Goal: Information Seeking & Learning: Learn about a topic

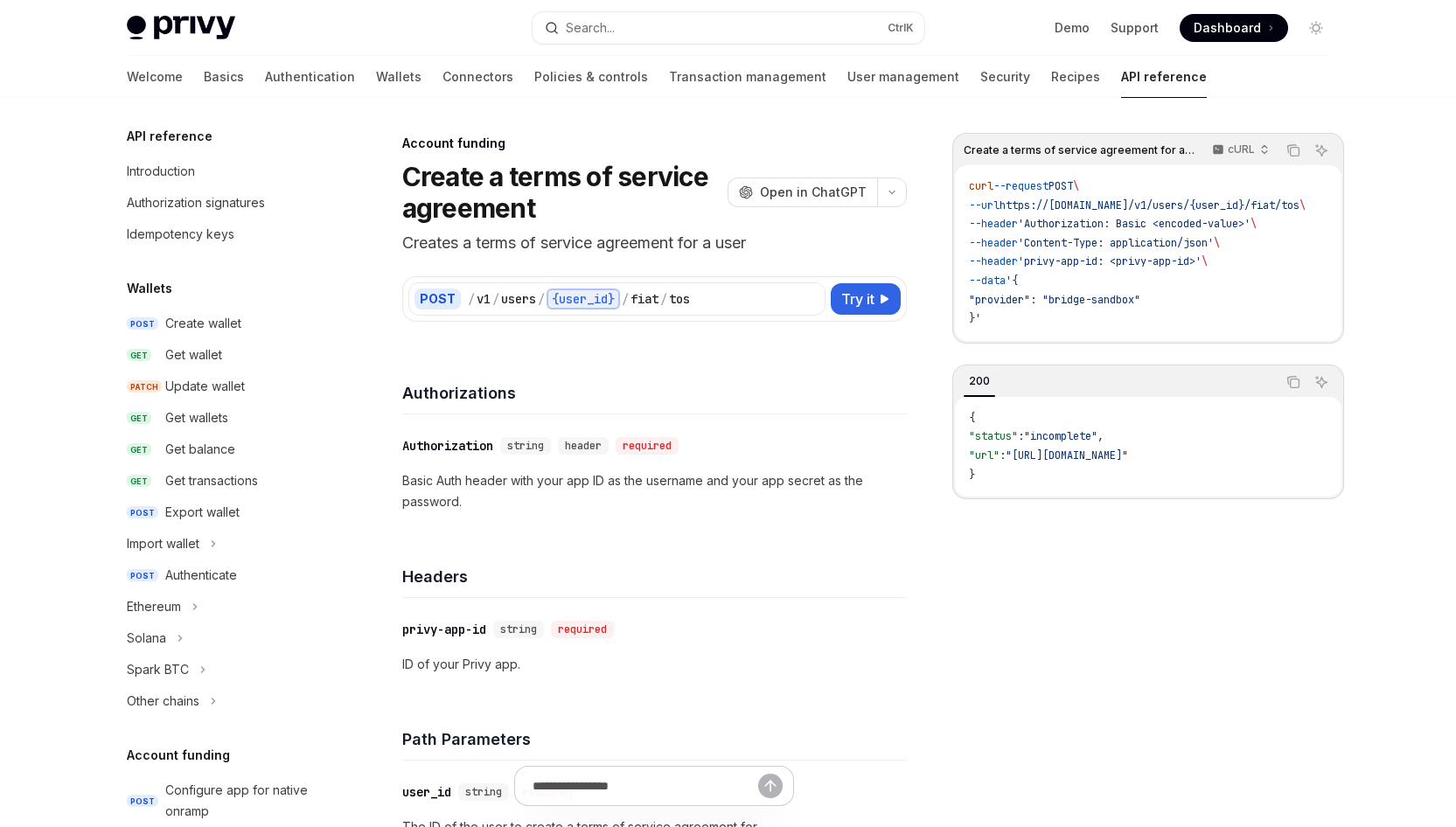
scroll to position [391, 0]
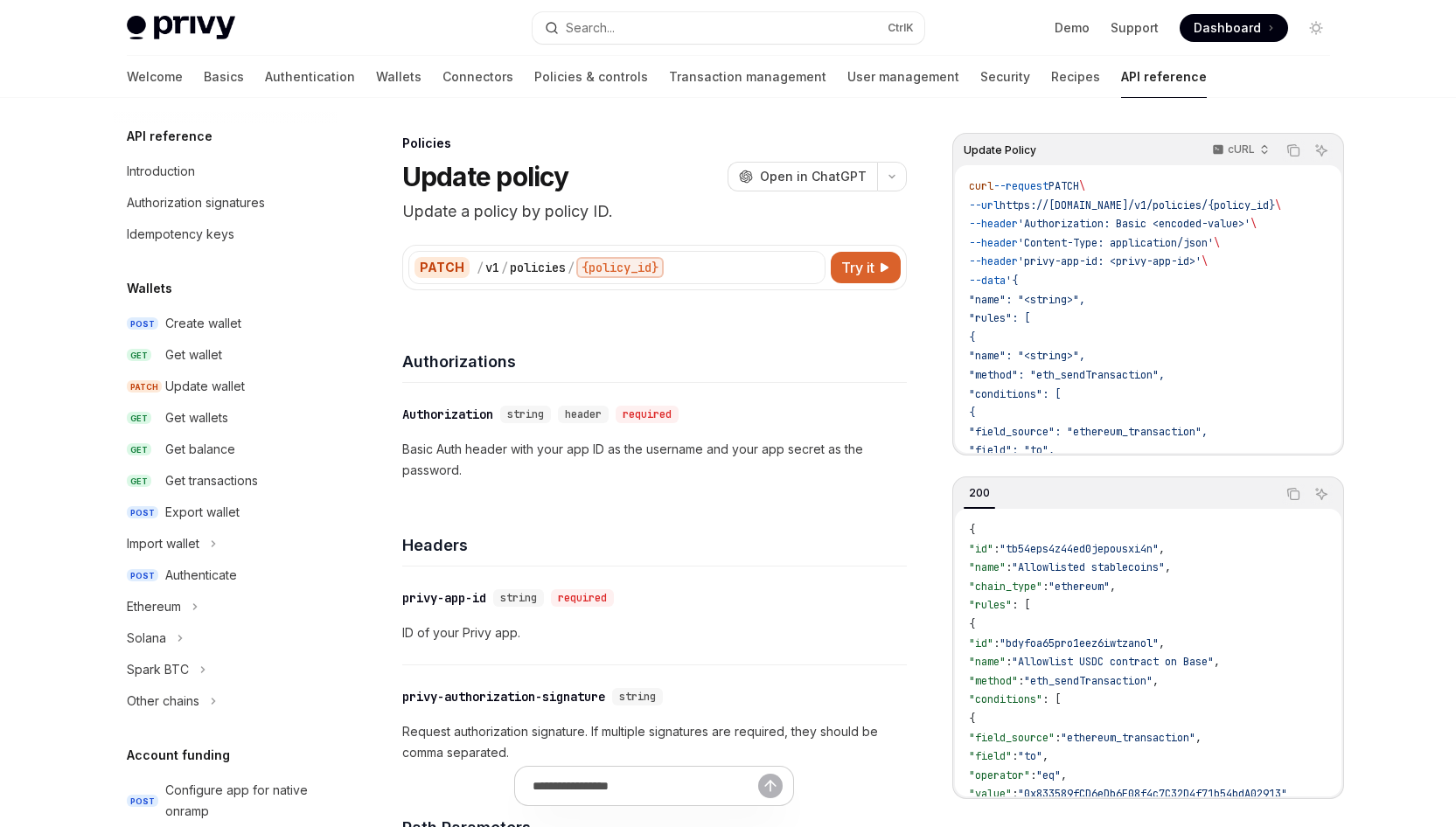
scroll to position [711, 0]
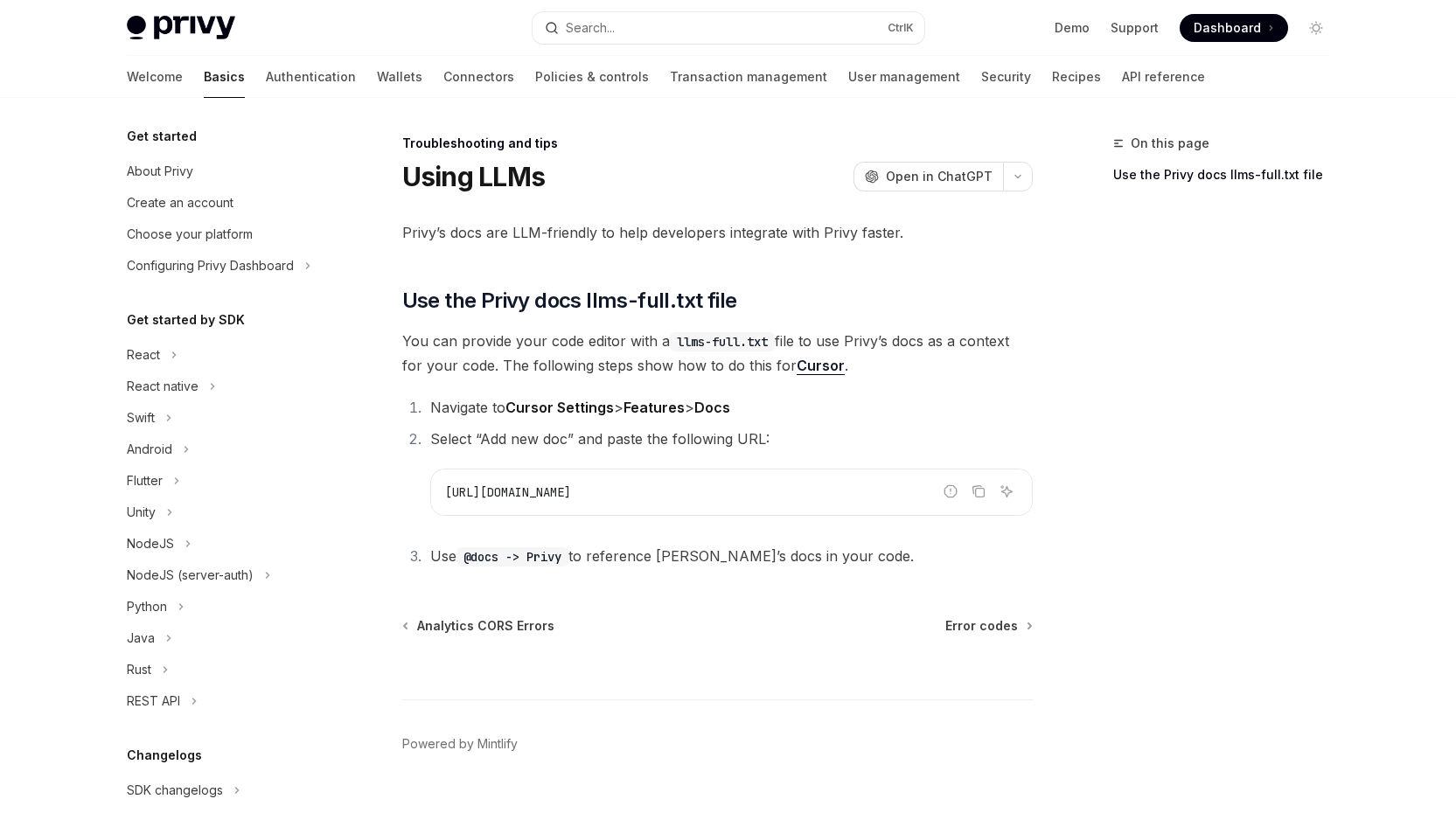
scroll to position [166, 0]
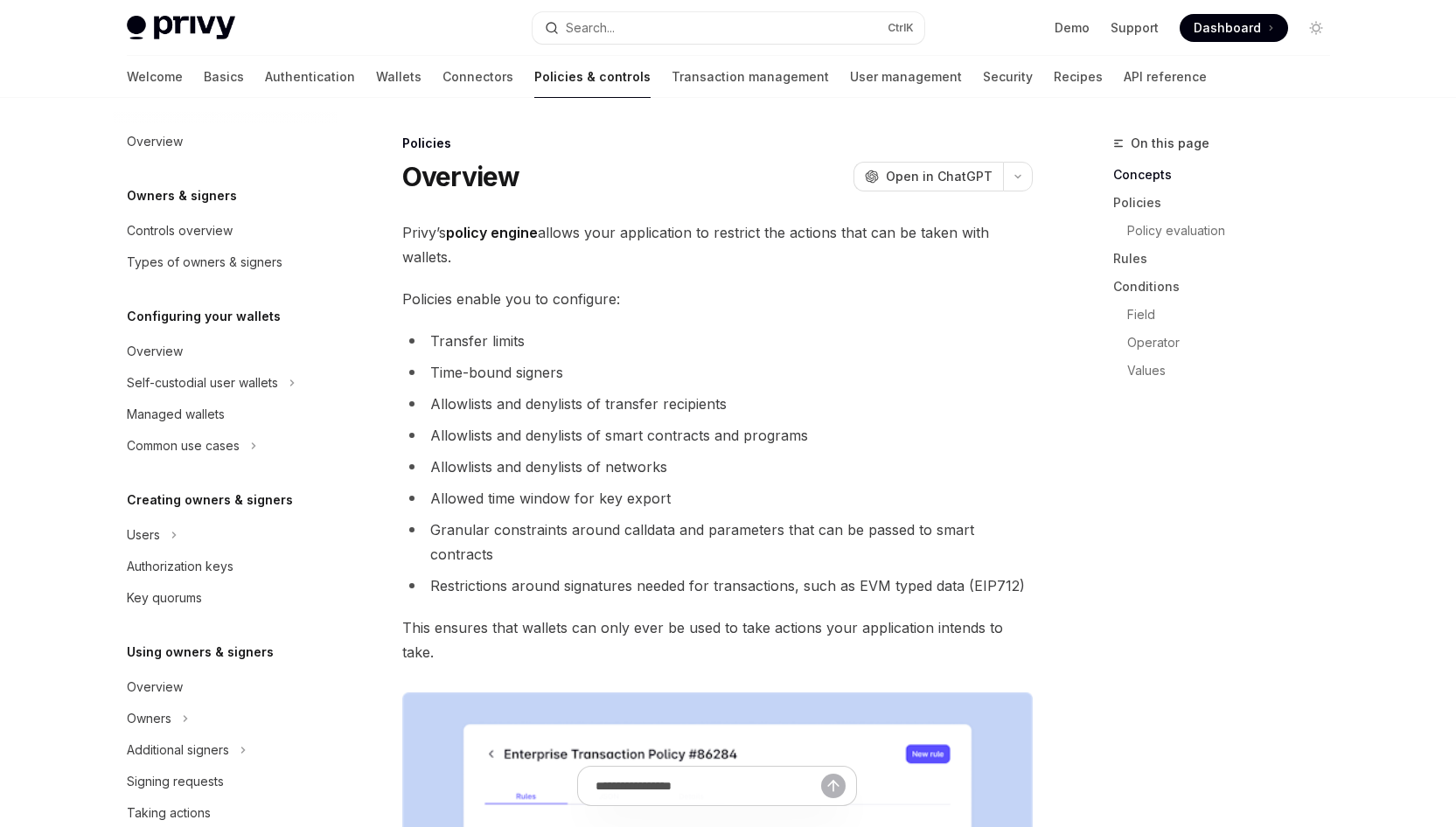
scroll to position [404, 0]
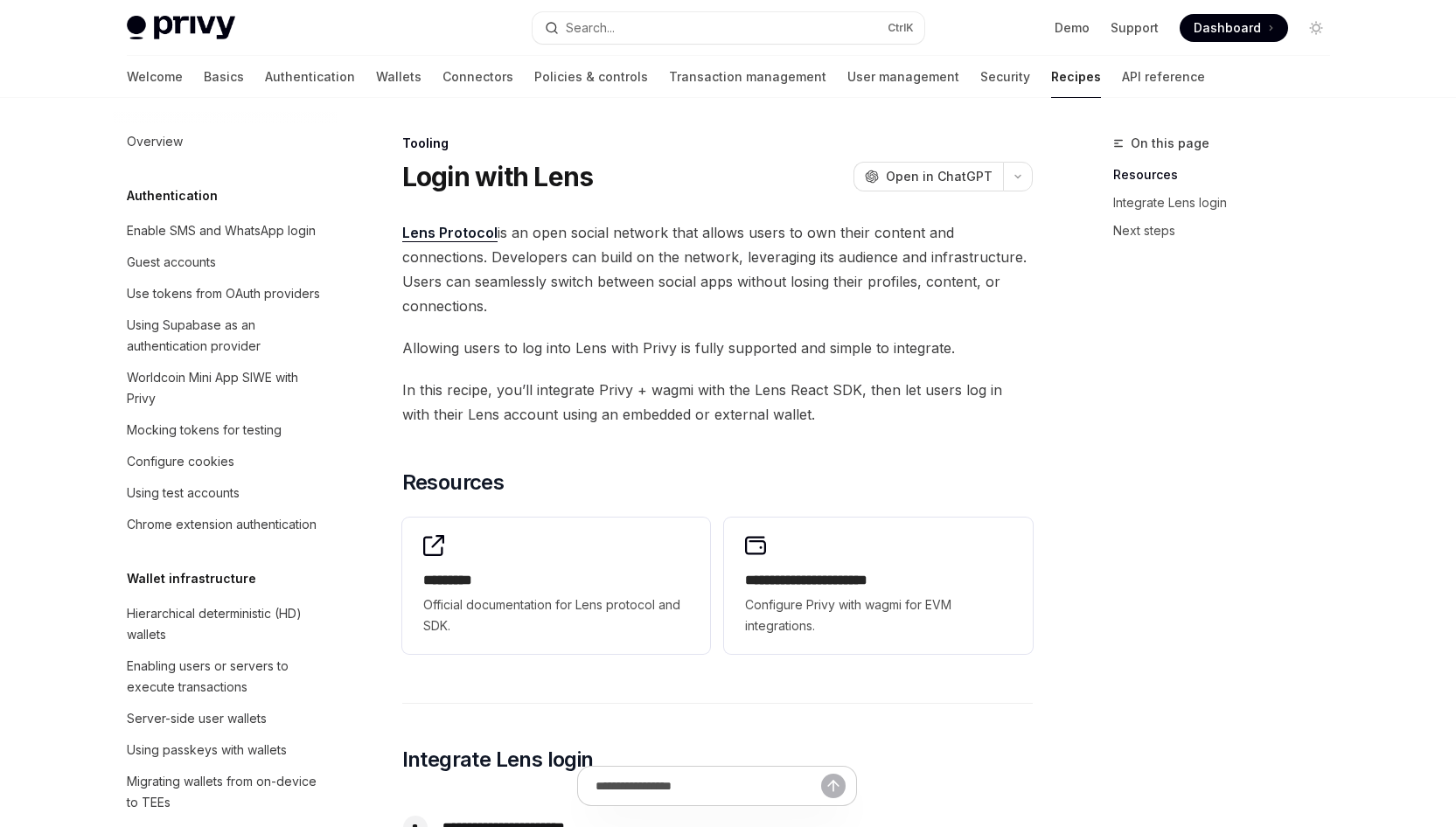
scroll to position [2202, 0]
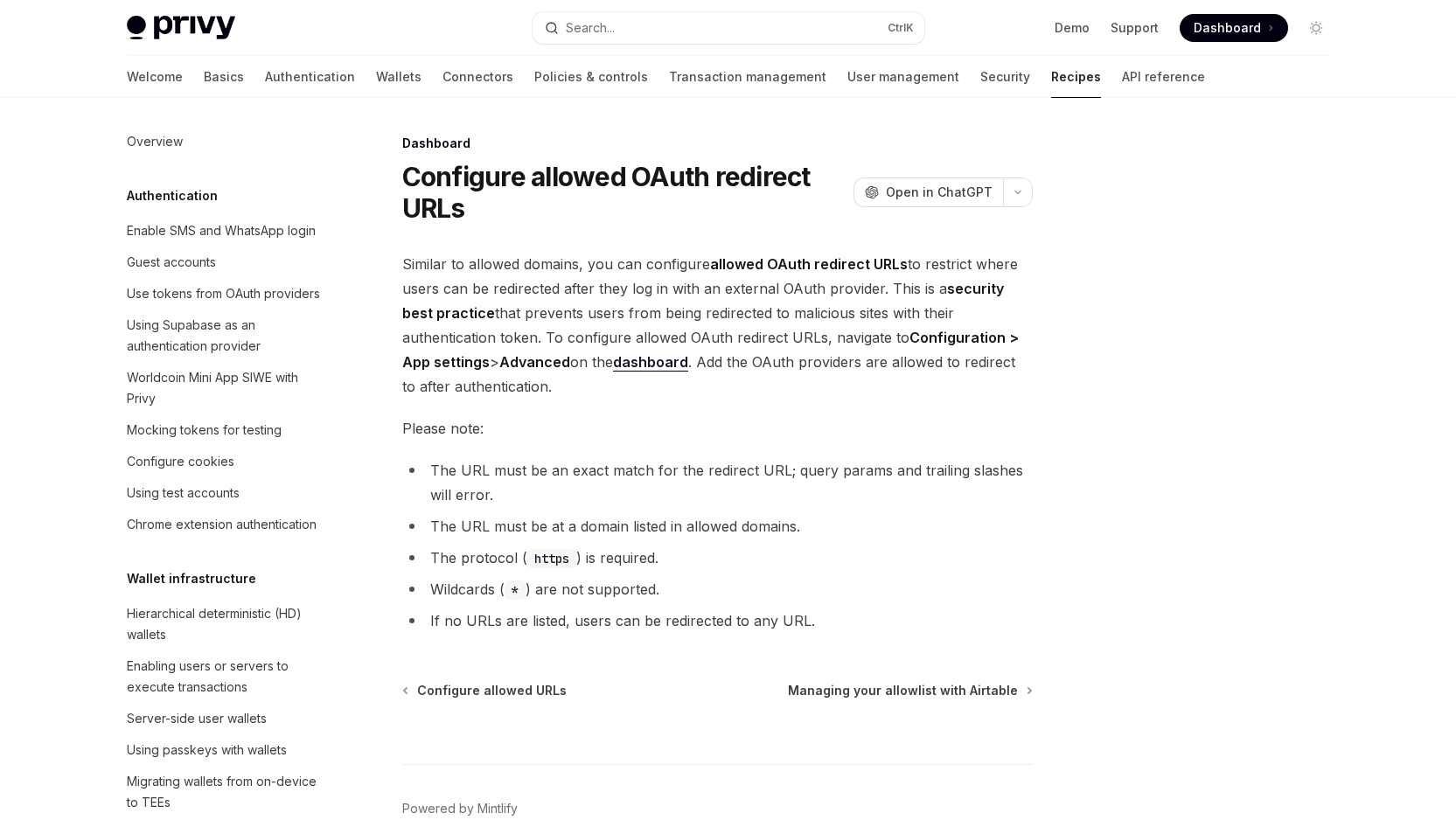
scroll to position [990, 0]
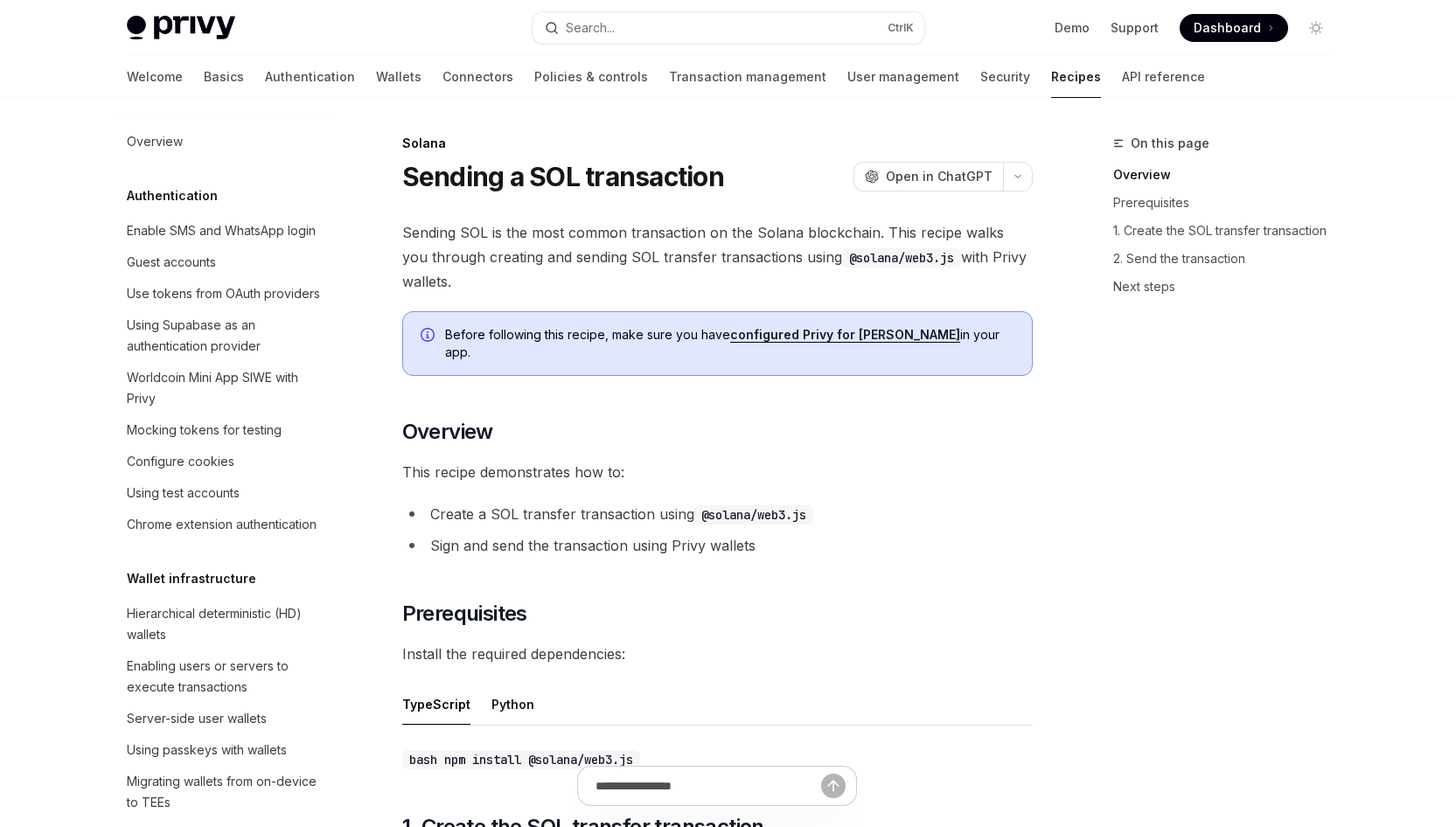
scroll to position [2694, 0]
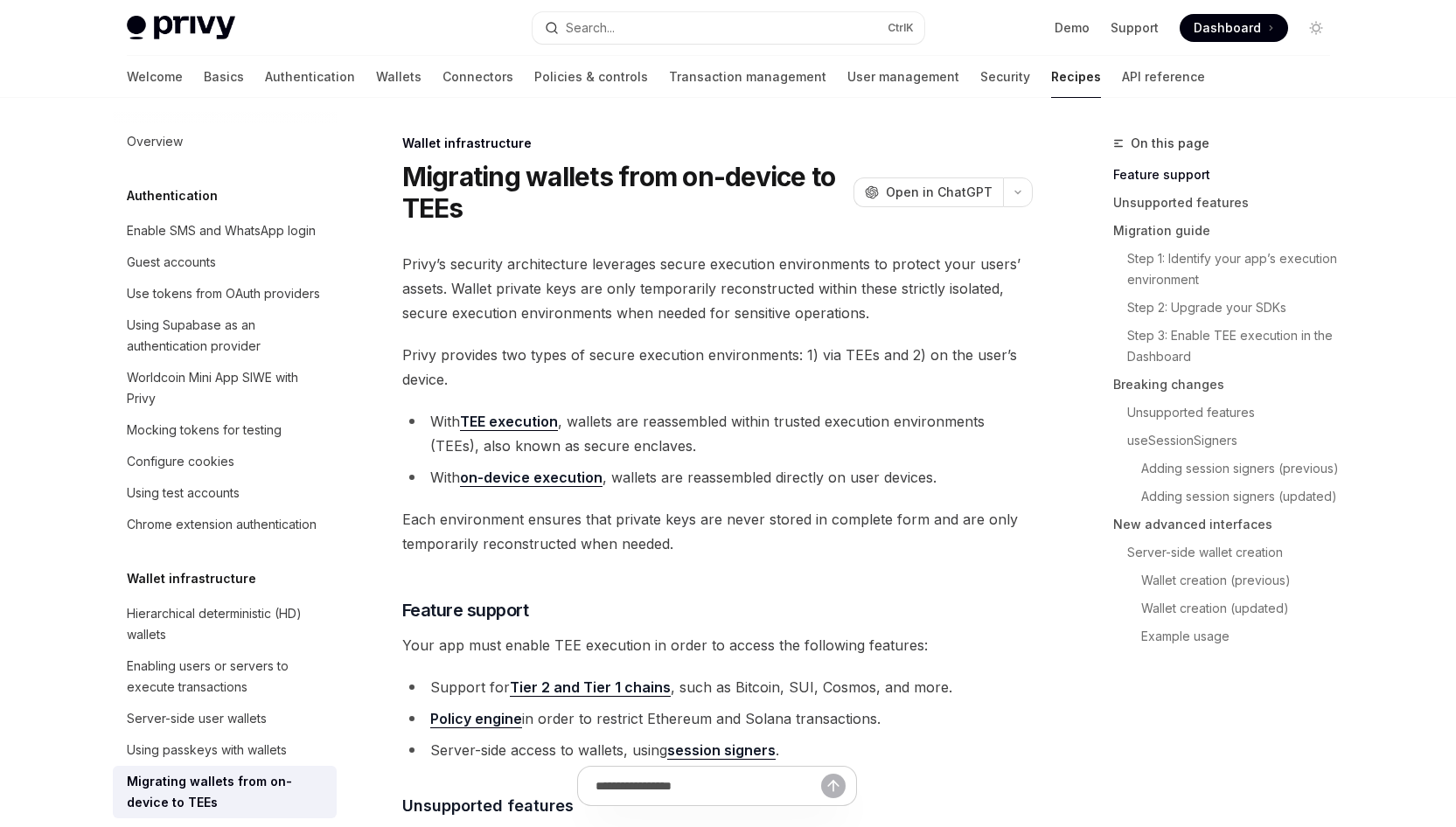
scroll to position [393, 0]
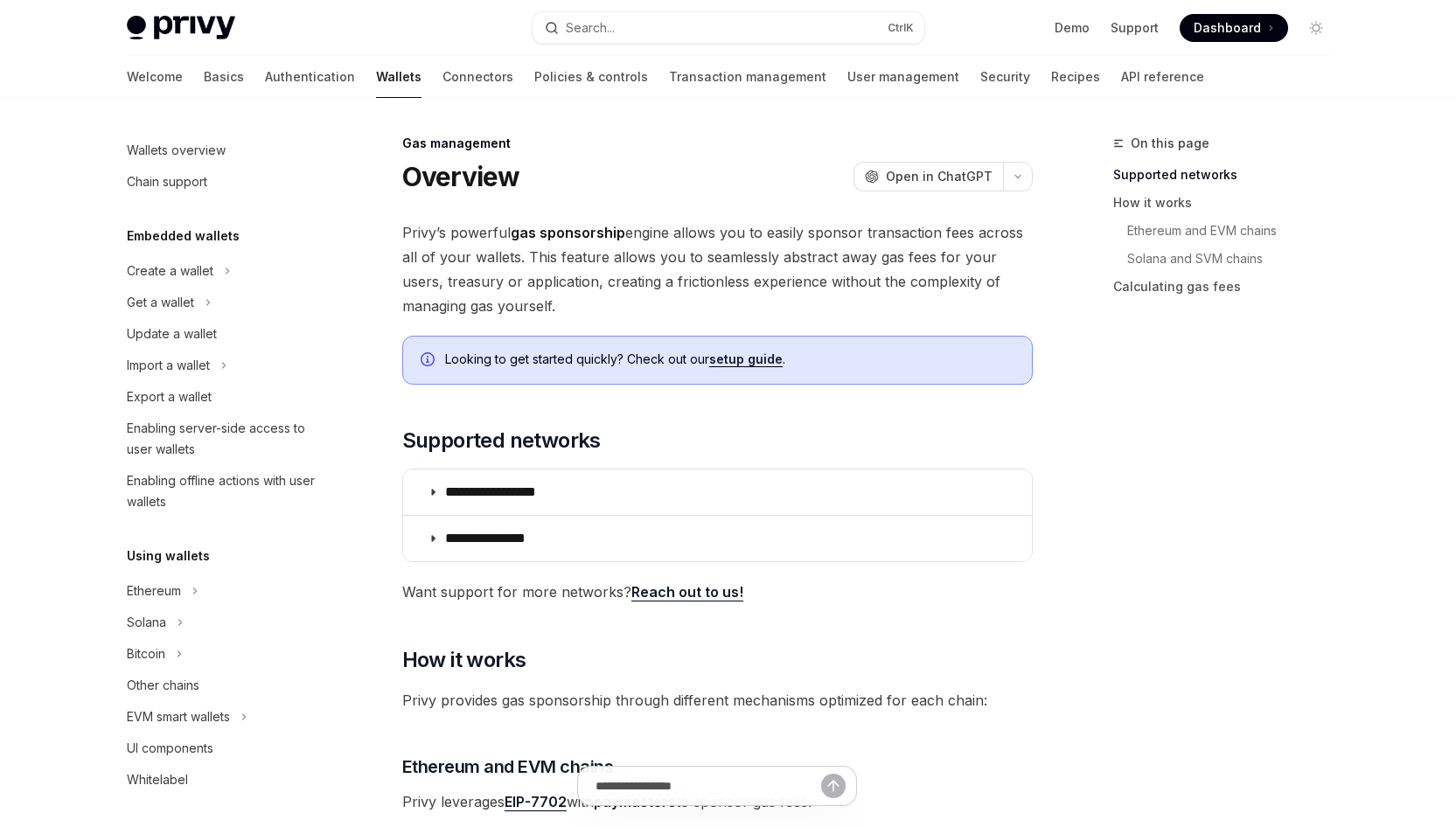
scroll to position [675, 0]
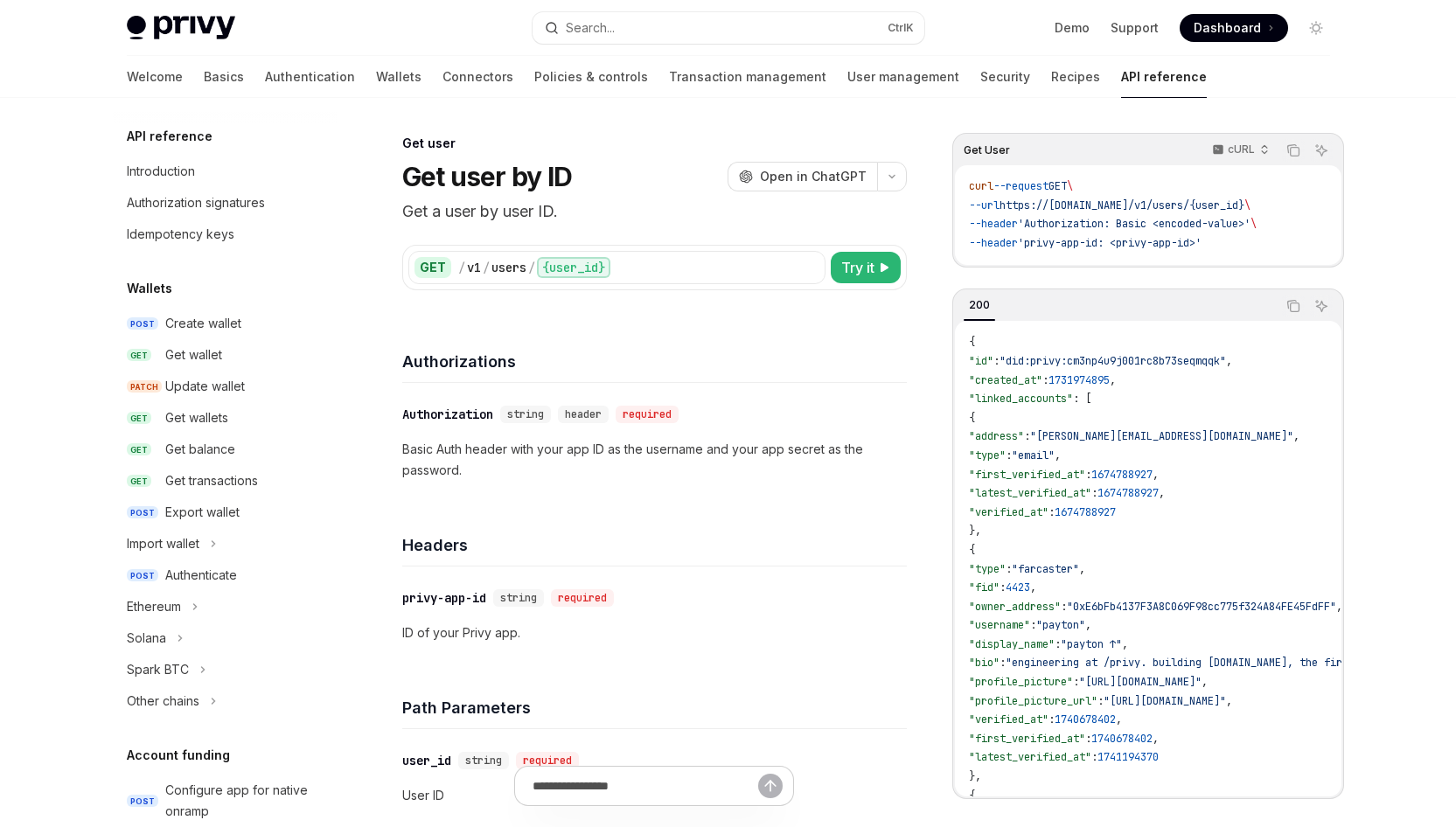
scroll to position [1198, 0]
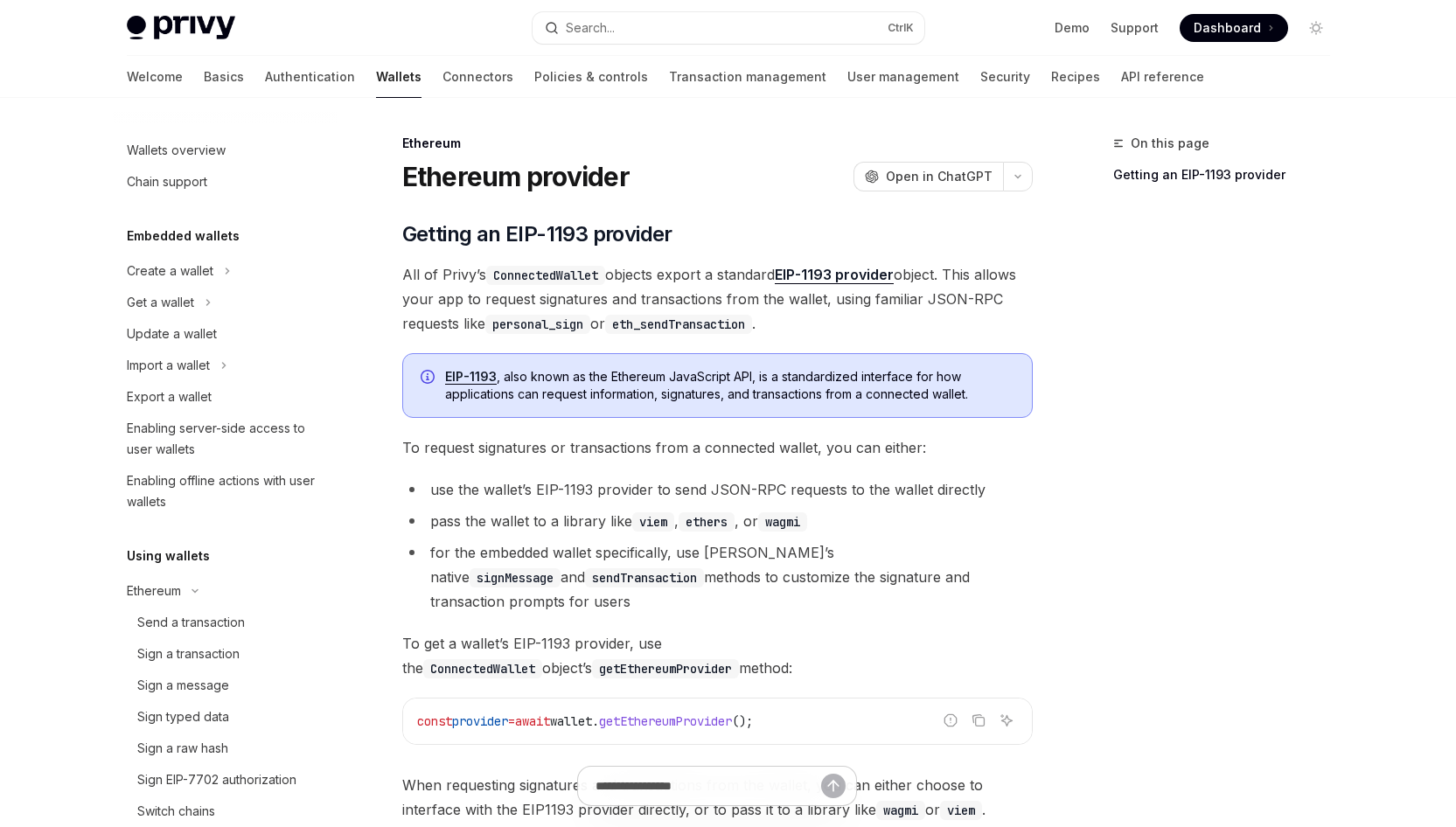
scroll to position [380, 0]
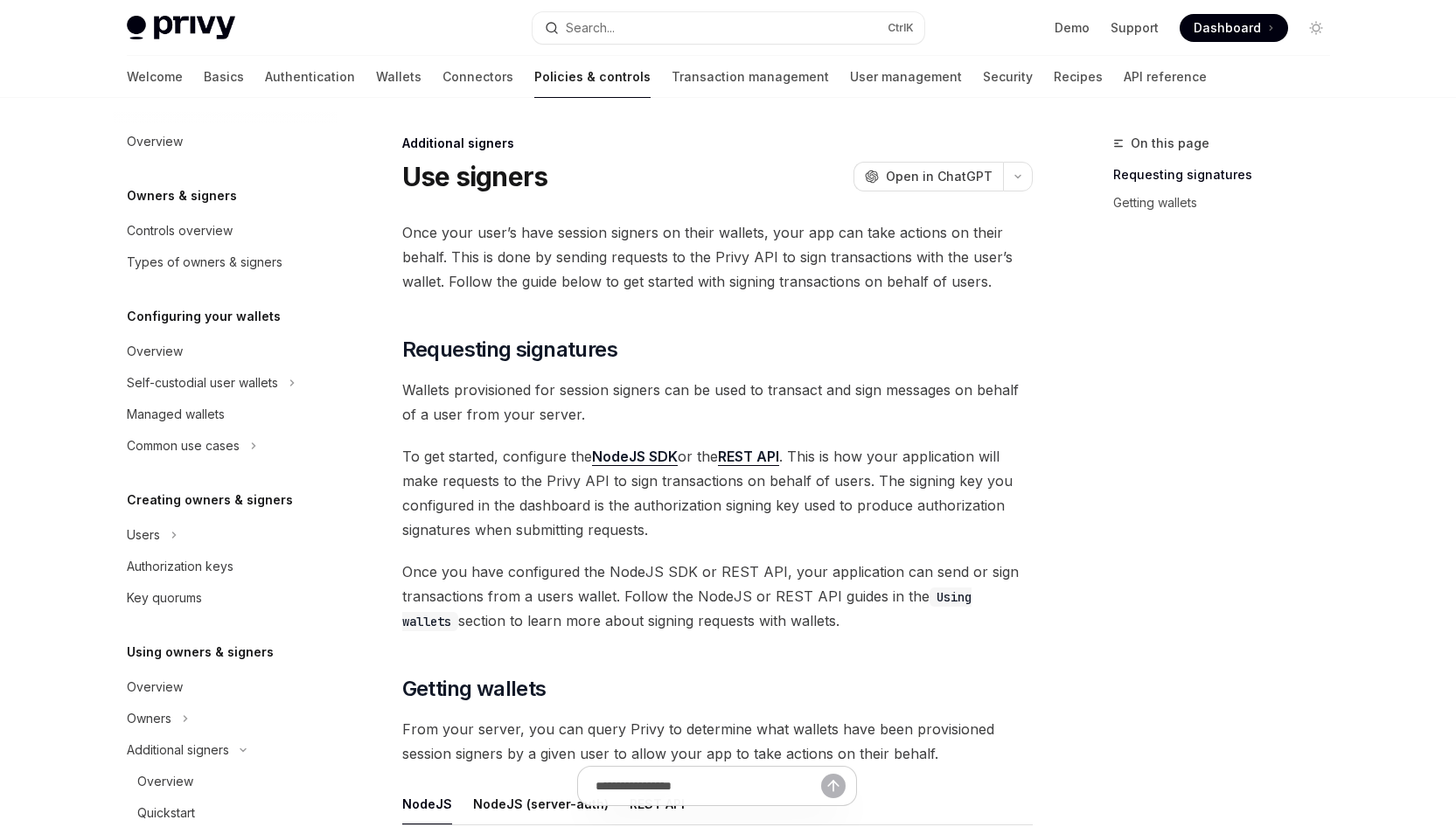
scroll to position [477, 0]
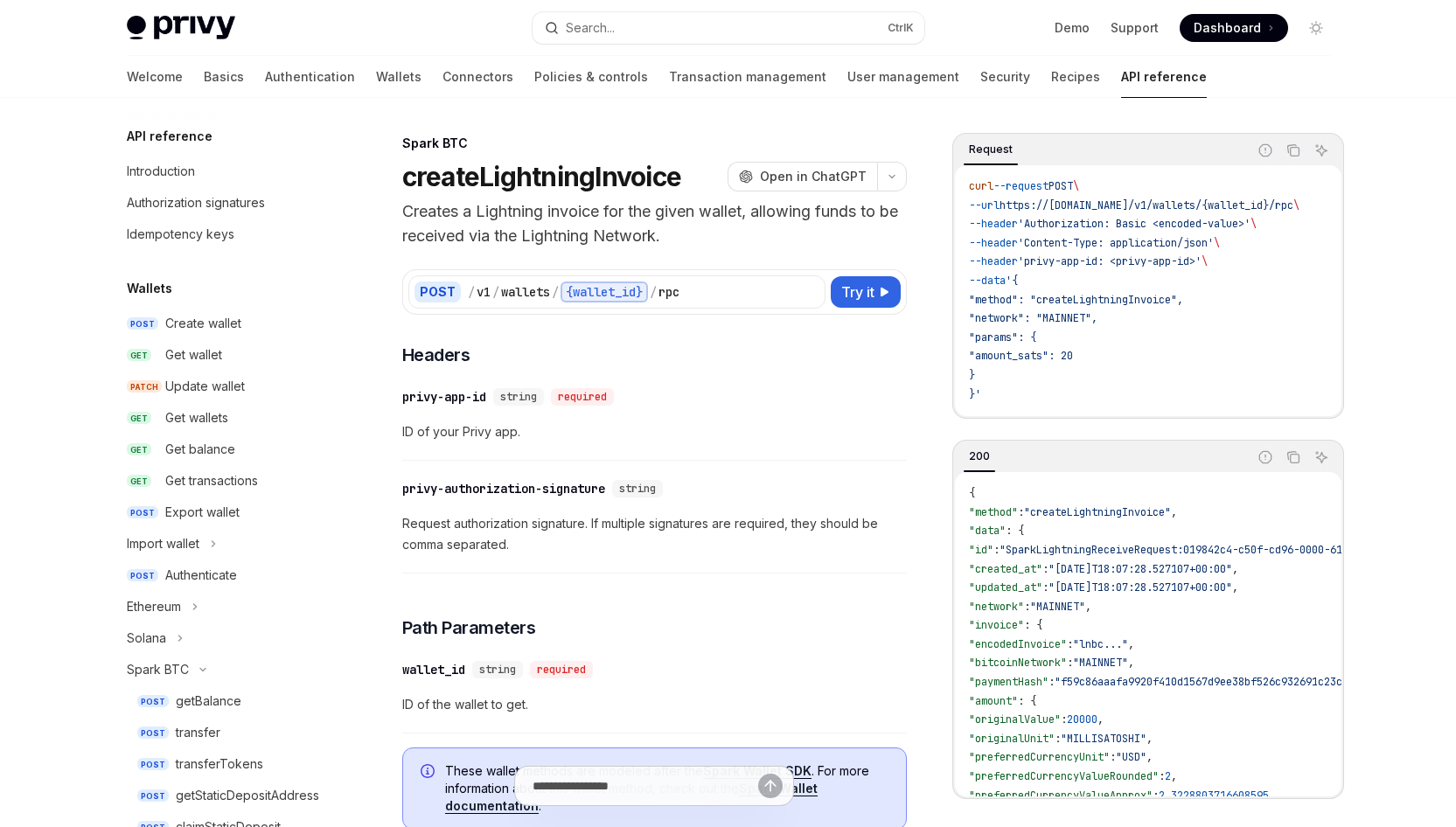
scroll to position [428, 0]
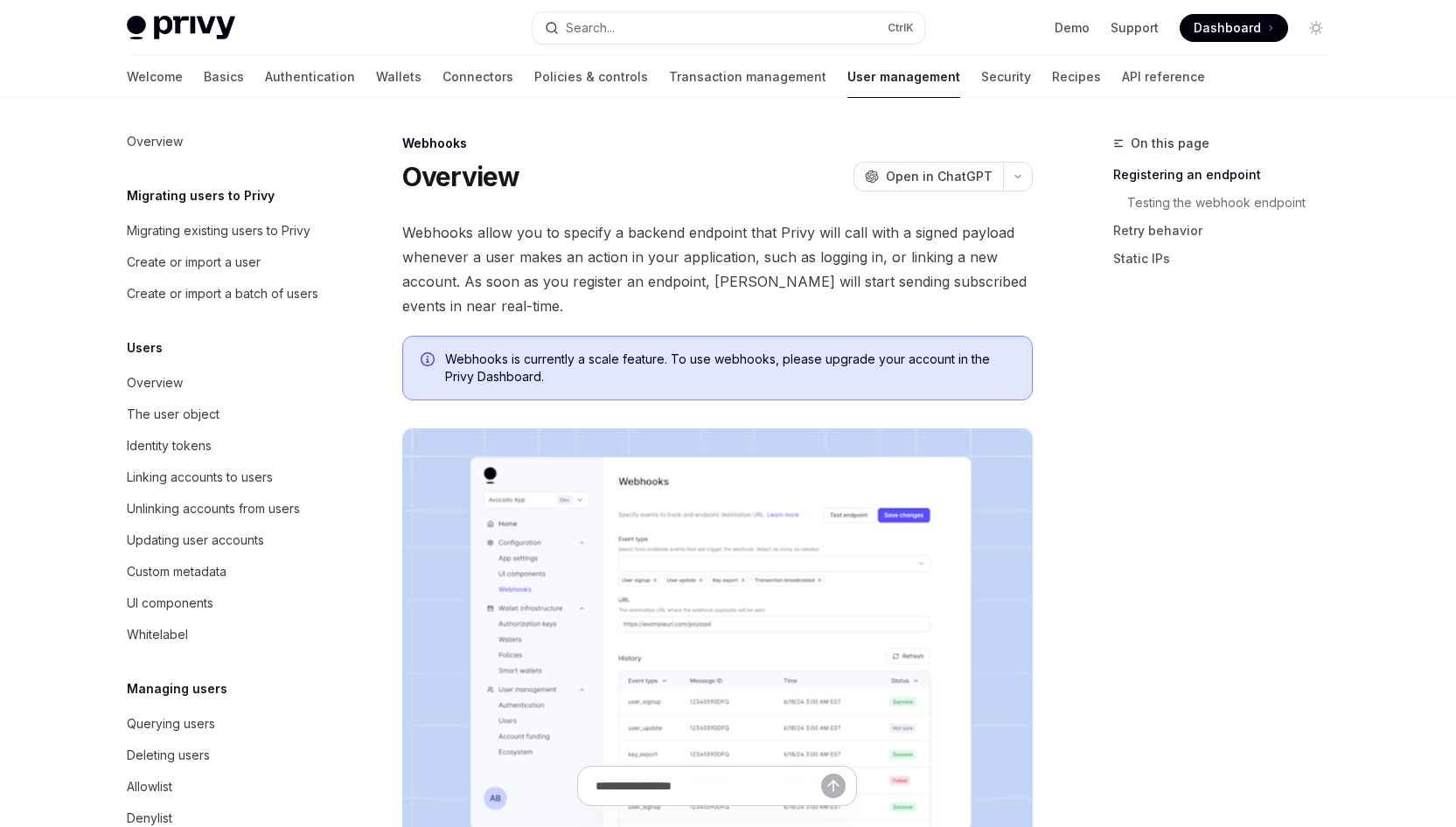
scroll to position [183, 0]
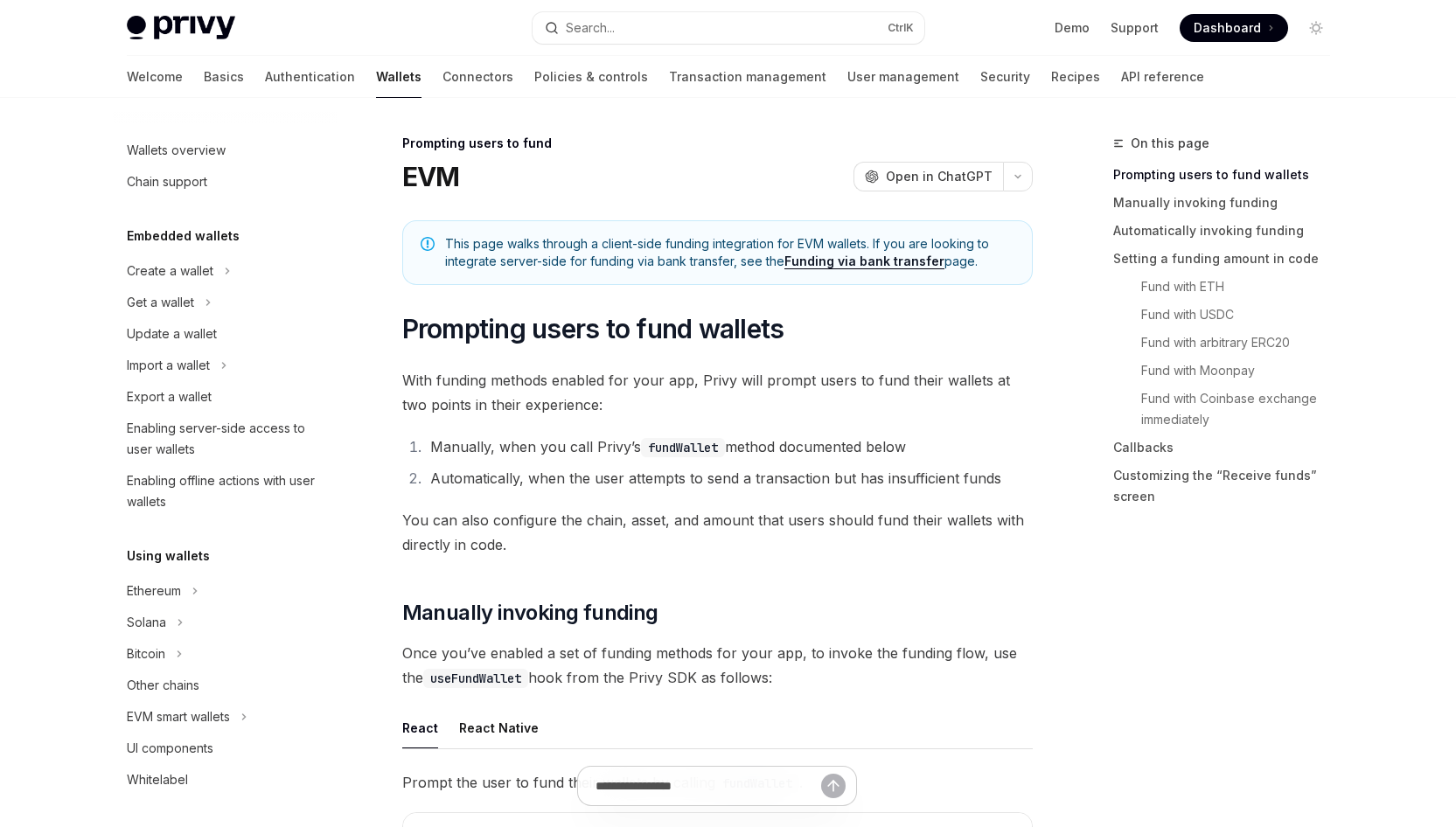
scroll to position [532, 0]
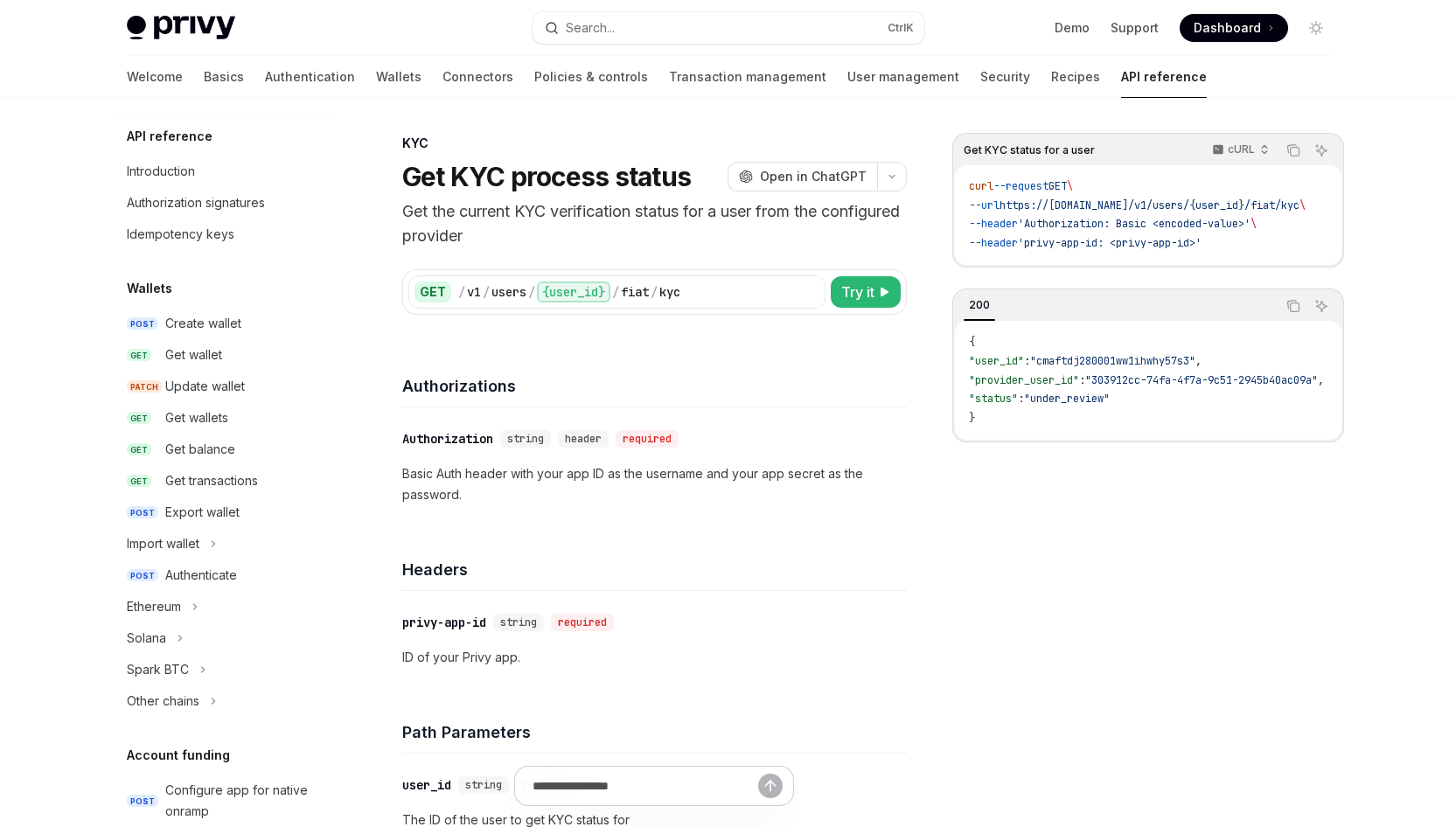
scroll to position [506, 0]
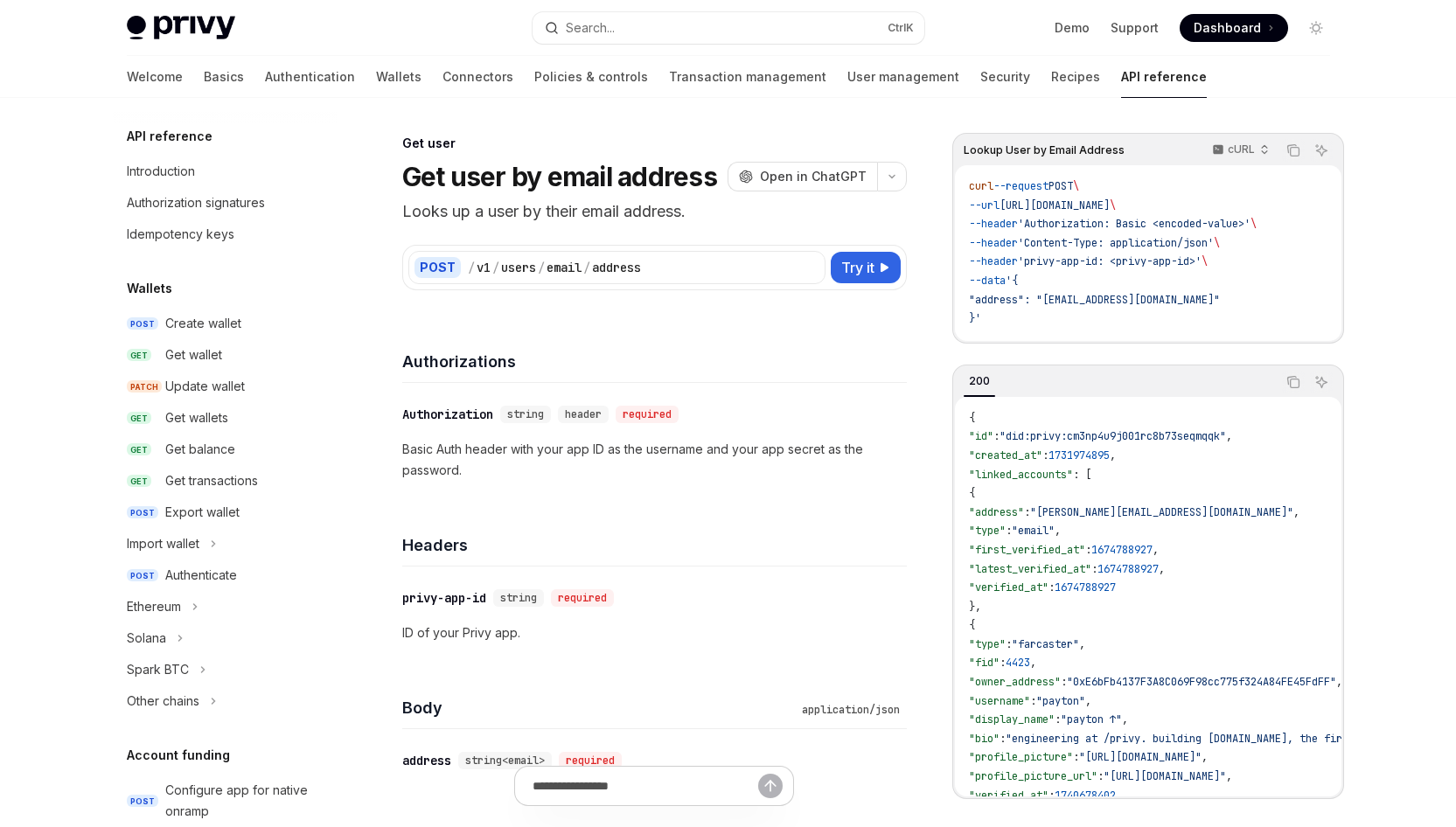
scroll to position [1397, 0]
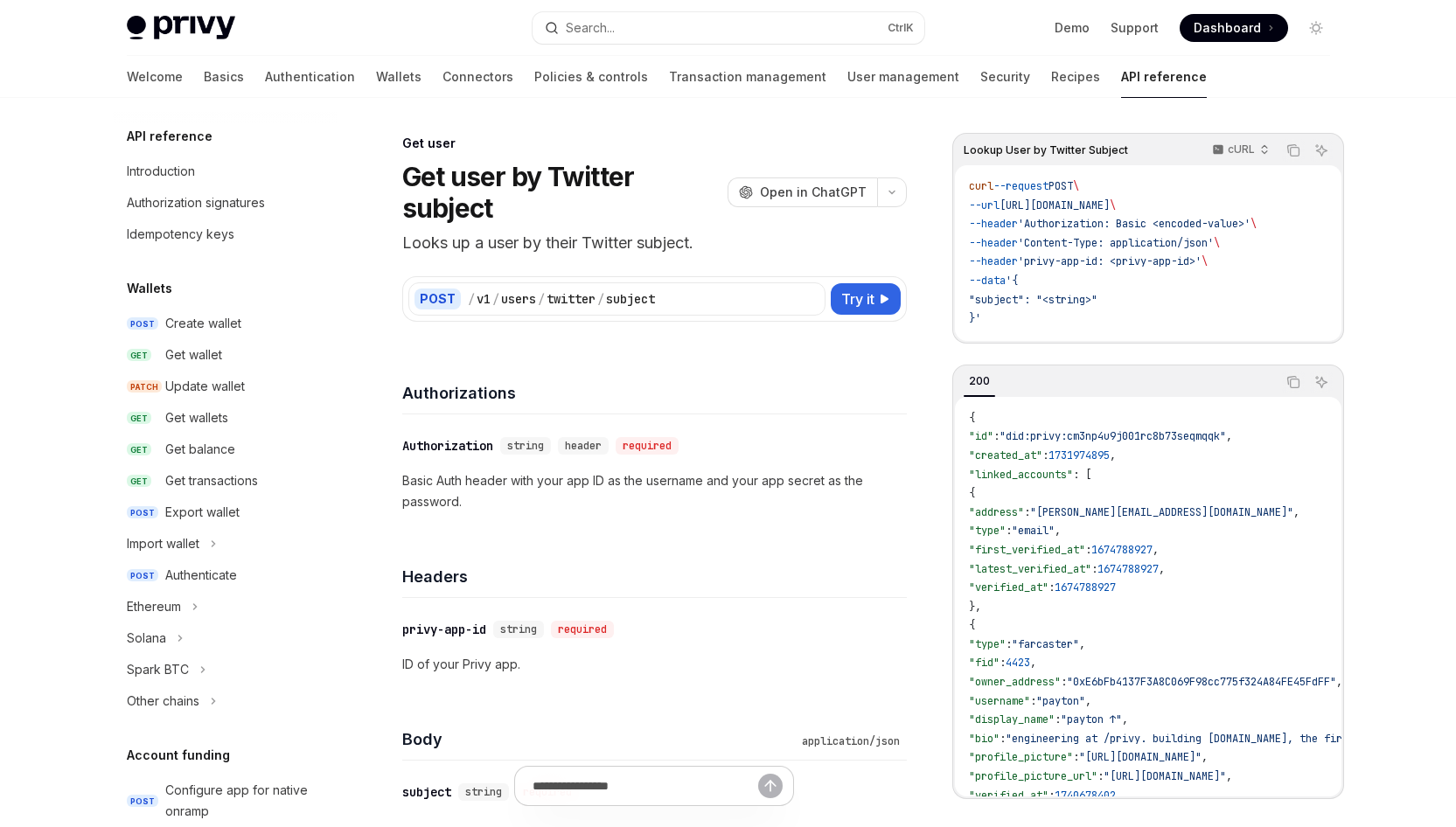
scroll to position [1660, 0]
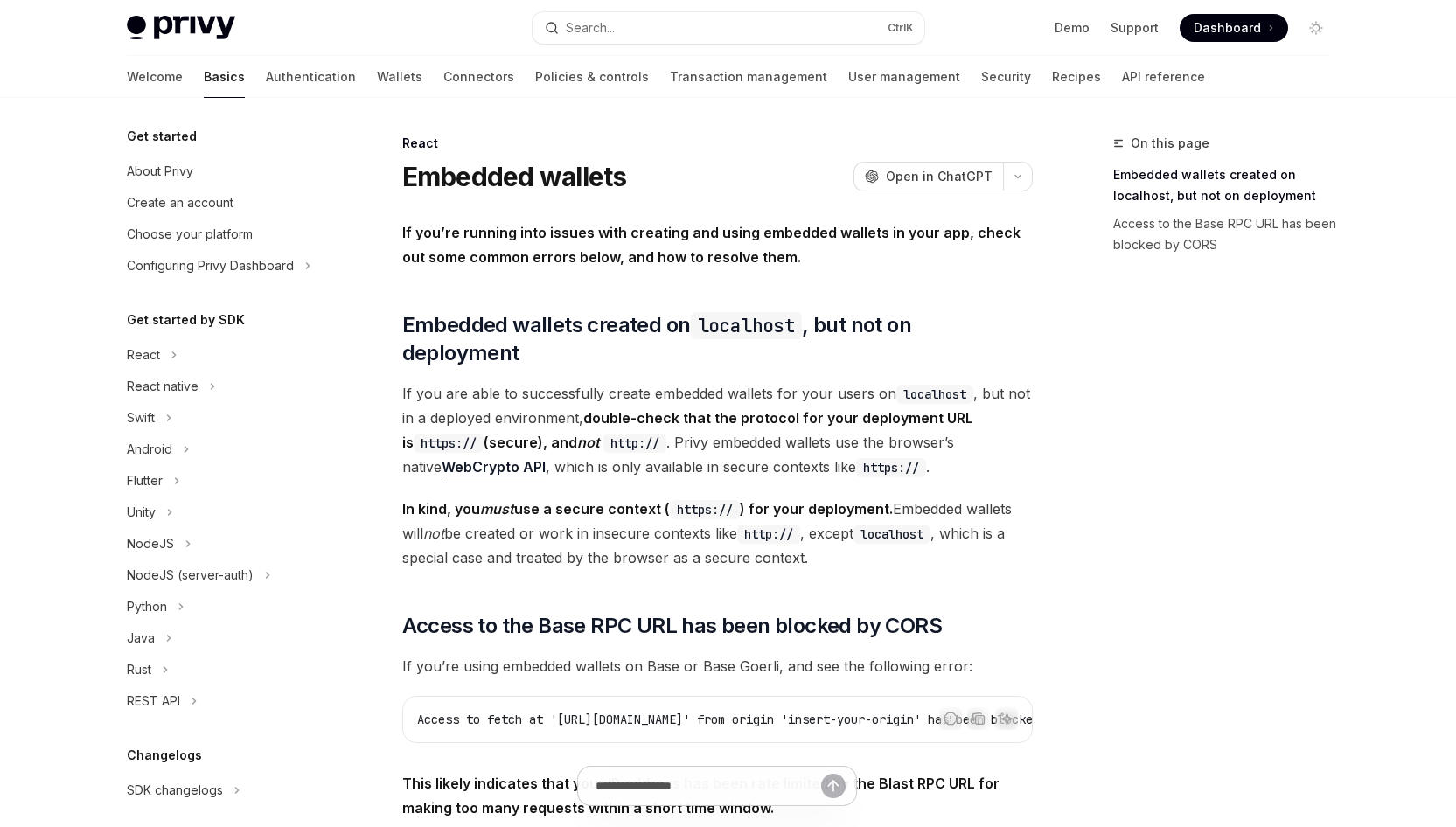
scroll to position [324, 0]
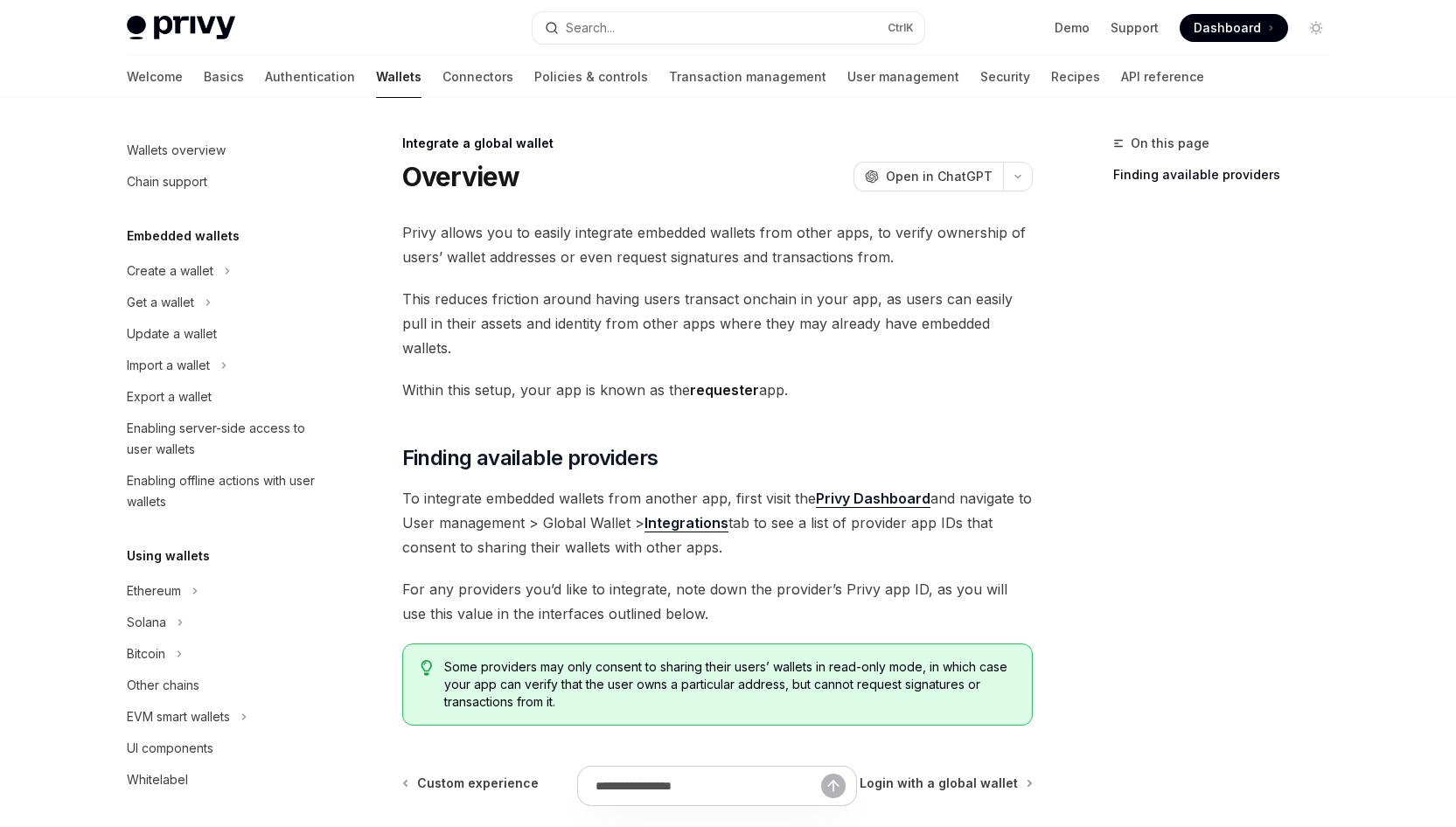
scroll to position [895, 0]
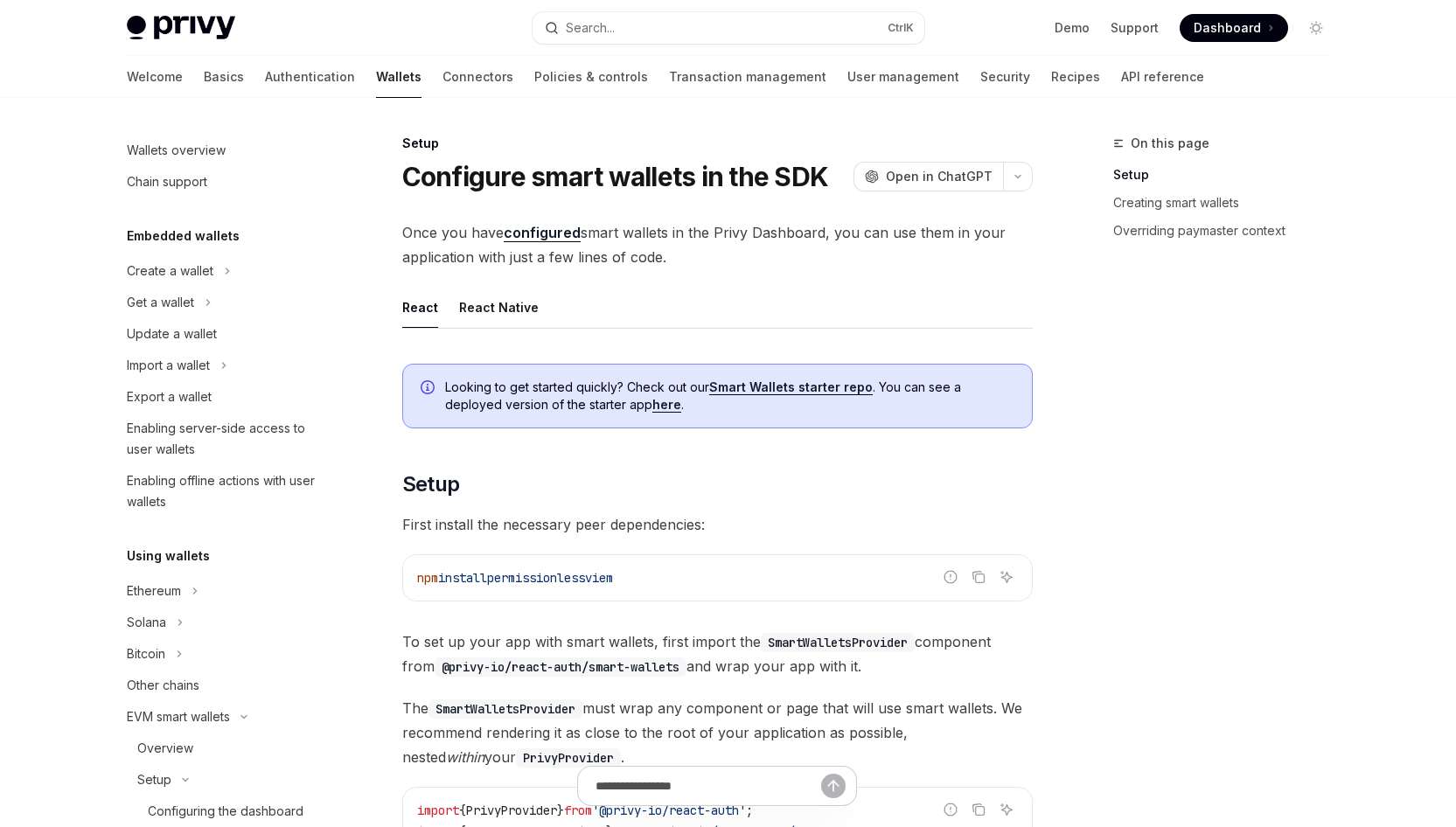
scroll to position [380, 0]
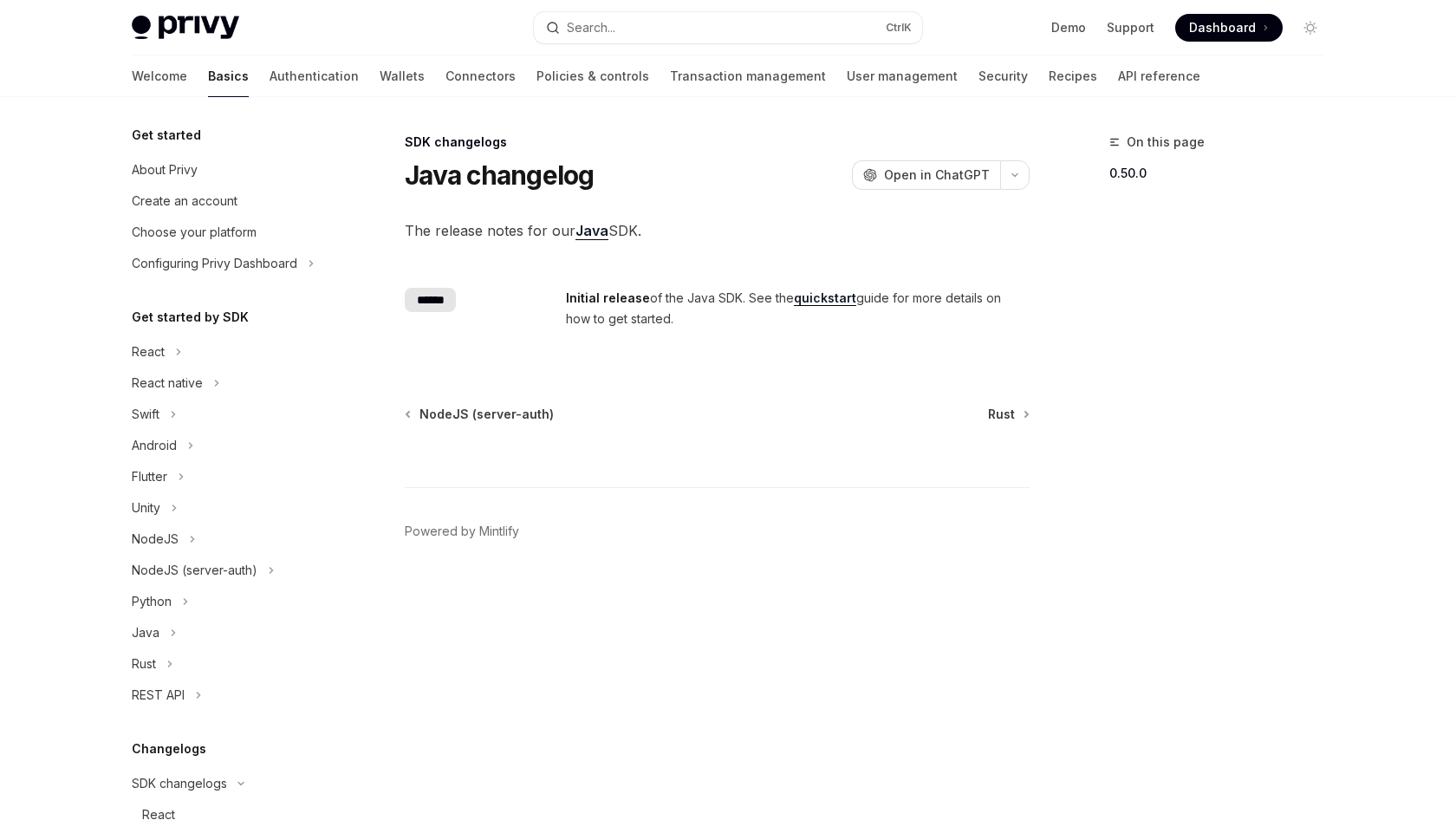
scroll to position [481, 0]
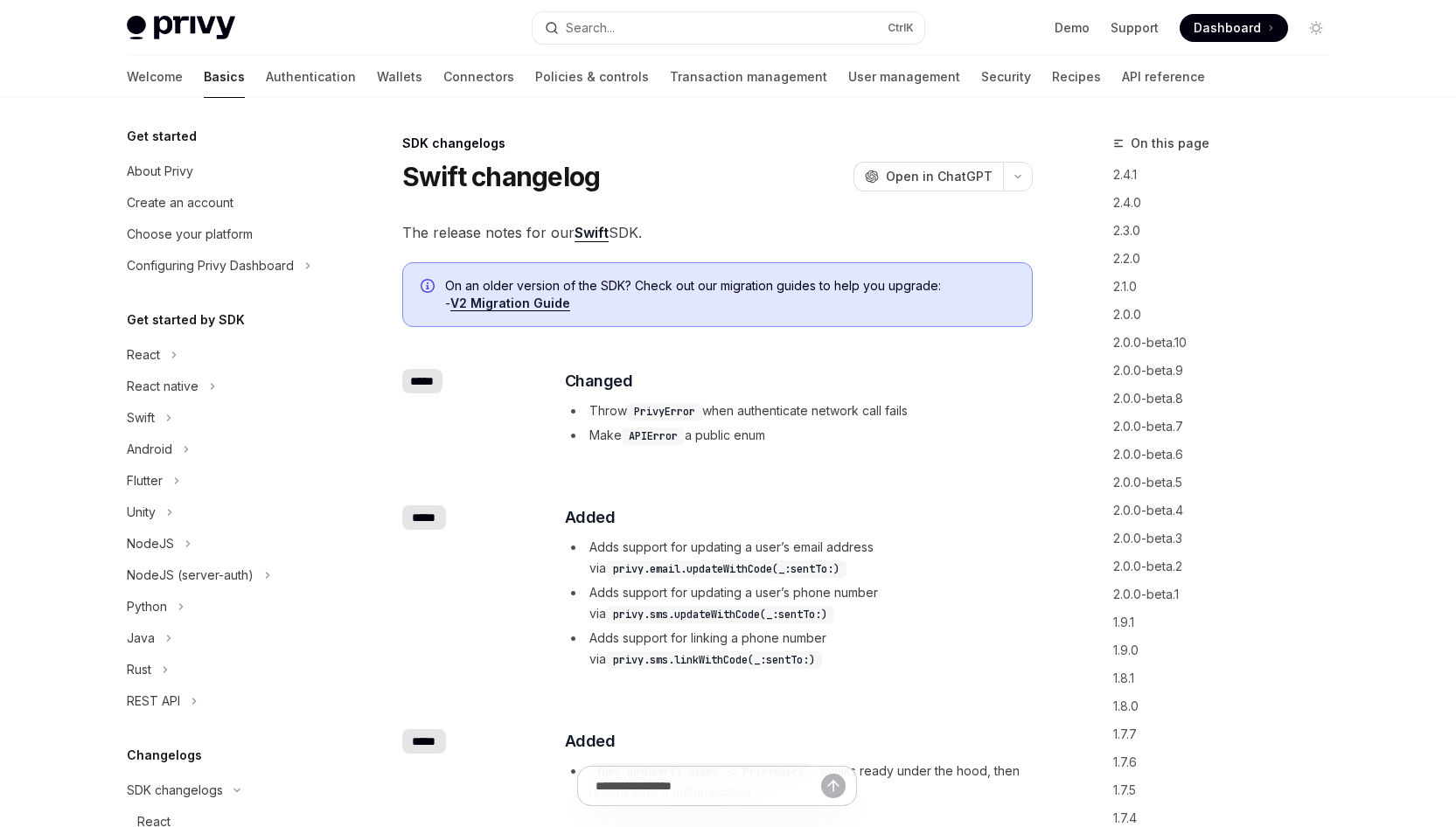
scroll to position [549, 0]
